Goal: Check status: Check status

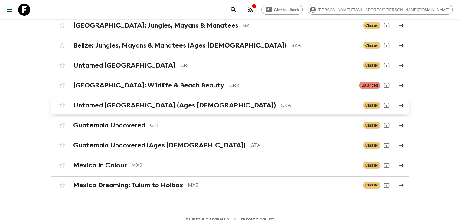
scroll to position [77, 0]
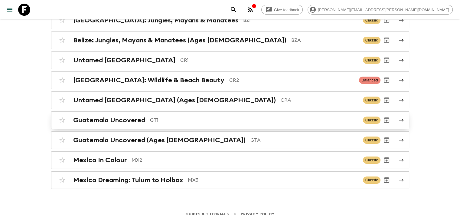
click at [147, 126] on link "Guatemala Uncovered GT1 Classic" at bounding box center [230, 120] width 358 height 18
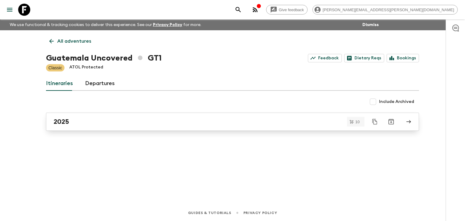
click at [137, 125] on div "2025" at bounding box center [227, 122] width 346 height 8
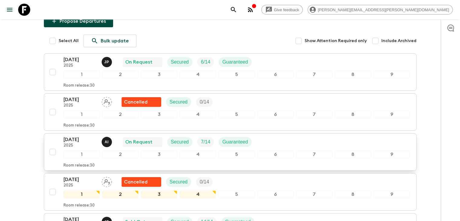
scroll to position [50, 0]
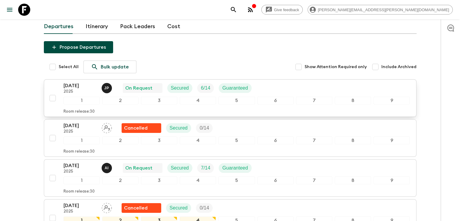
click at [79, 85] on p "[DATE]" at bounding box center [80, 85] width 33 height 7
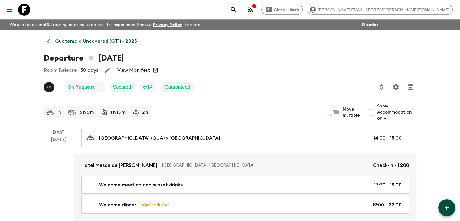
click at [139, 72] on link "View Manifest" at bounding box center [133, 70] width 33 height 6
